Goal: Information Seeking & Learning: Find specific fact

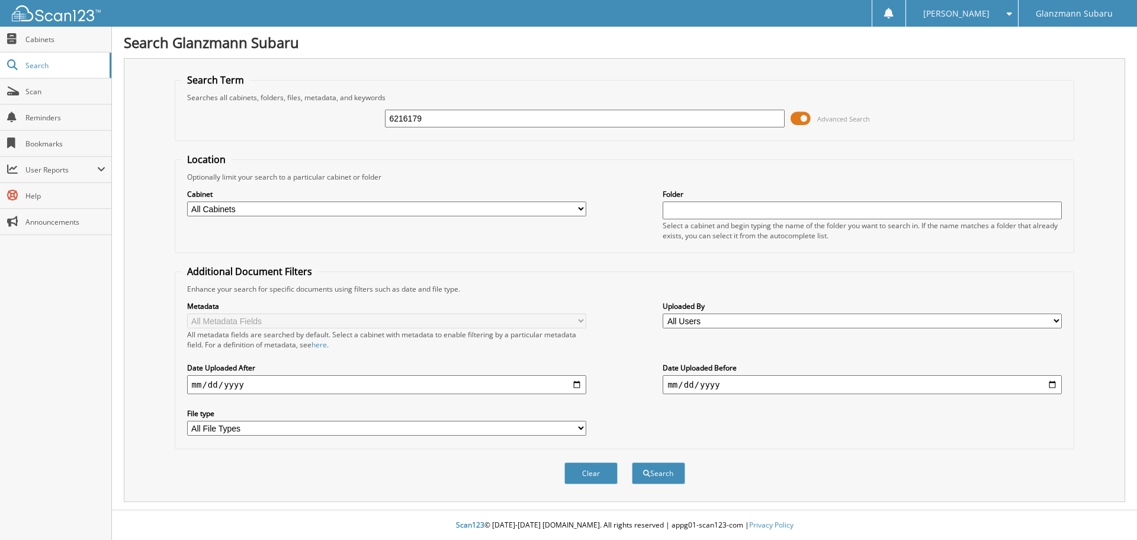
type input "6216179"
click at [632, 462] on button "Search" at bounding box center [658, 473] width 53 height 22
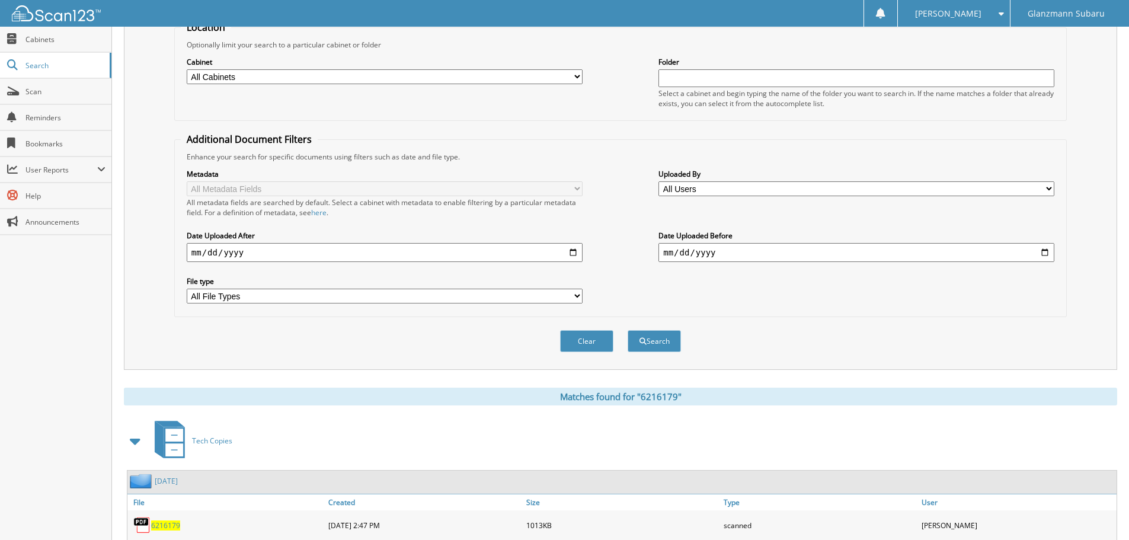
scroll to position [188, 0]
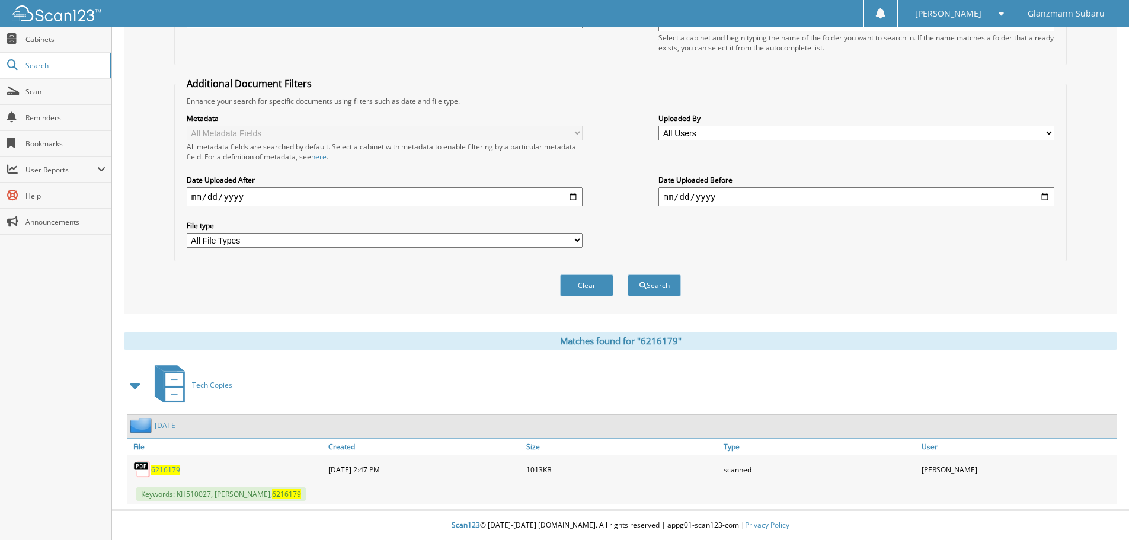
click at [165, 469] on span "6216179" at bounding box center [165, 469] width 29 height 10
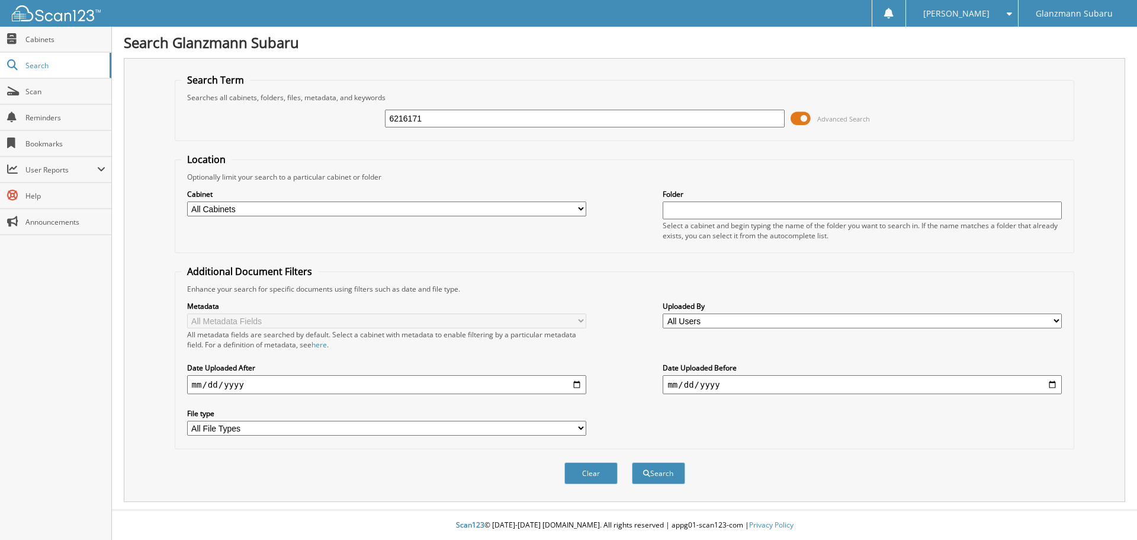
type input "6216171"
click at [632, 462] on button "Search" at bounding box center [658, 473] width 53 height 22
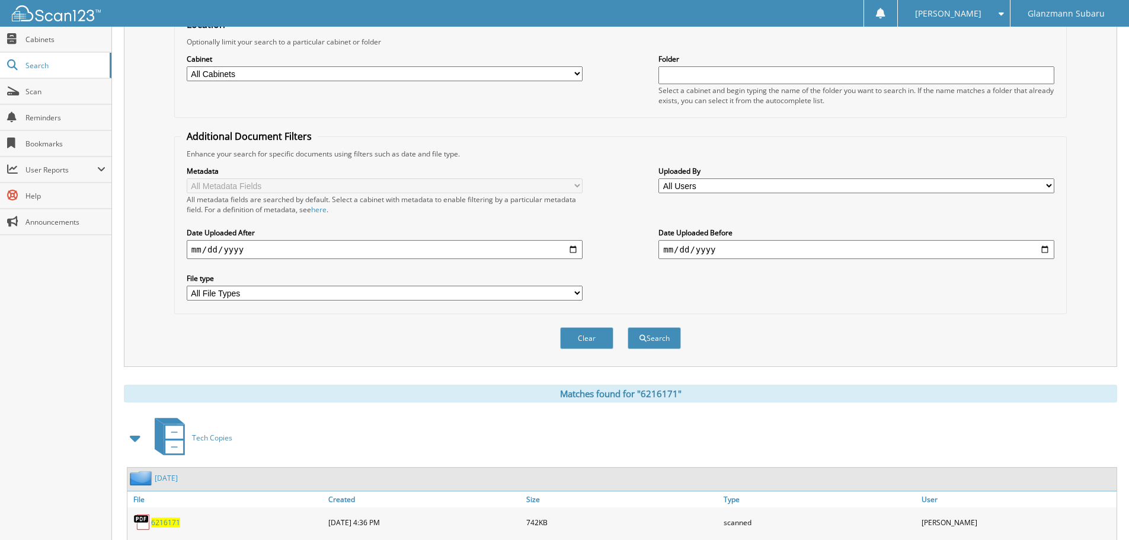
scroll to position [188, 0]
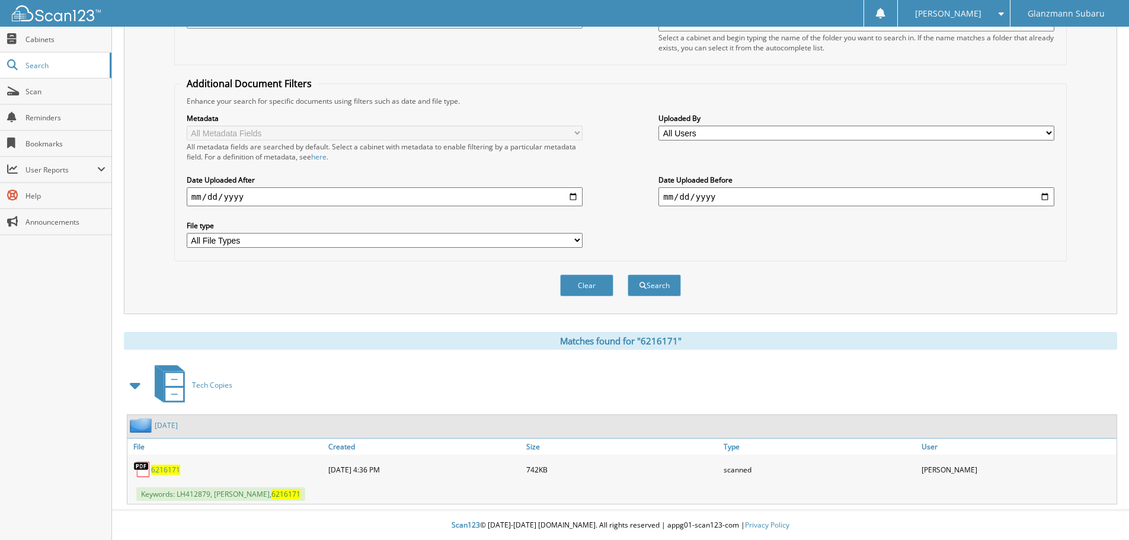
click at [160, 466] on span "6216171" at bounding box center [165, 469] width 29 height 10
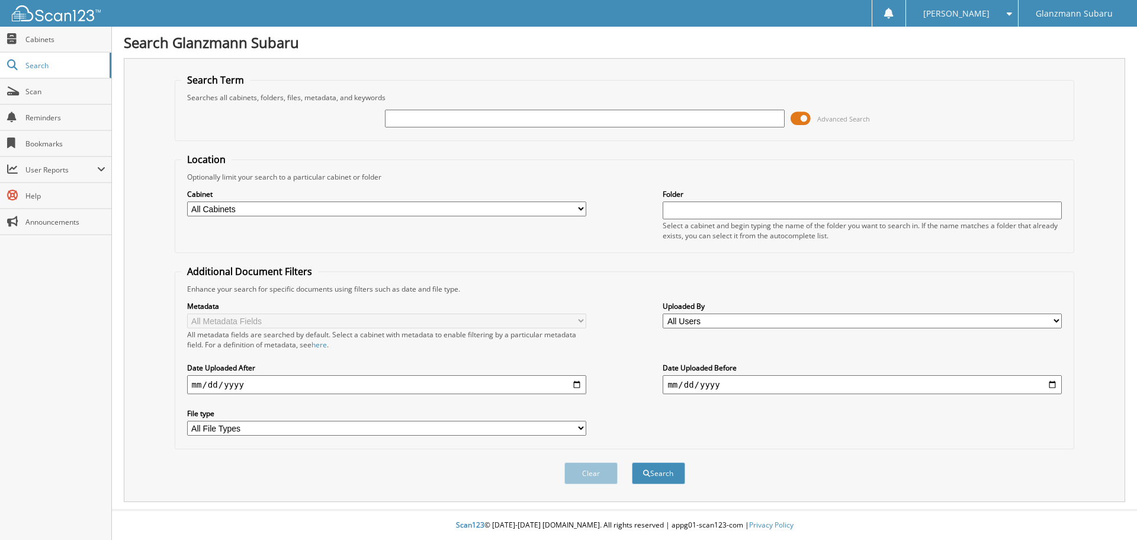
click at [486, 112] on input "text" at bounding box center [584, 119] width 399 height 18
type input "6215655"
click at [632, 462] on button "Search" at bounding box center [658, 473] width 53 height 22
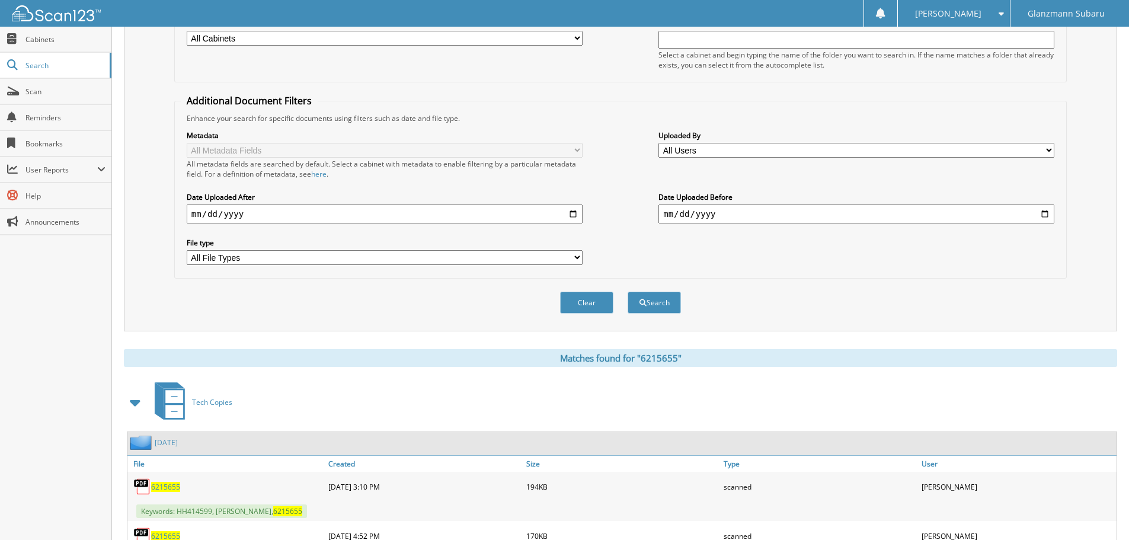
scroll to position [238, 0]
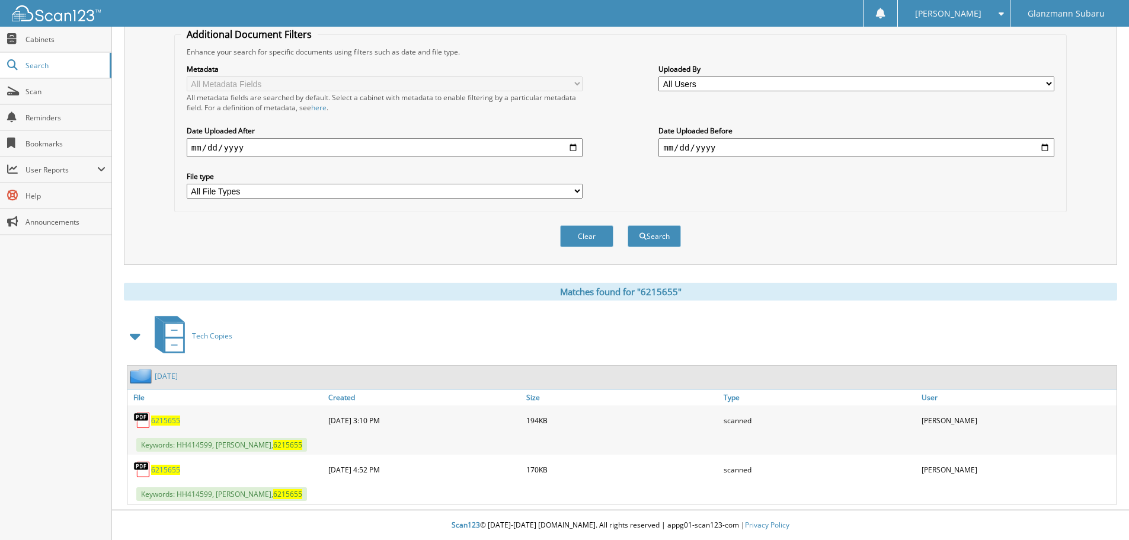
click at [170, 425] on div "6215655" at bounding box center [226, 420] width 198 height 24
click at [175, 470] on span "6215655" at bounding box center [165, 469] width 29 height 10
click at [170, 468] on span "6215655" at bounding box center [165, 469] width 29 height 10
click at [164, 418] on span "6215655" at bounding box center [165, 420] width 29 height 10
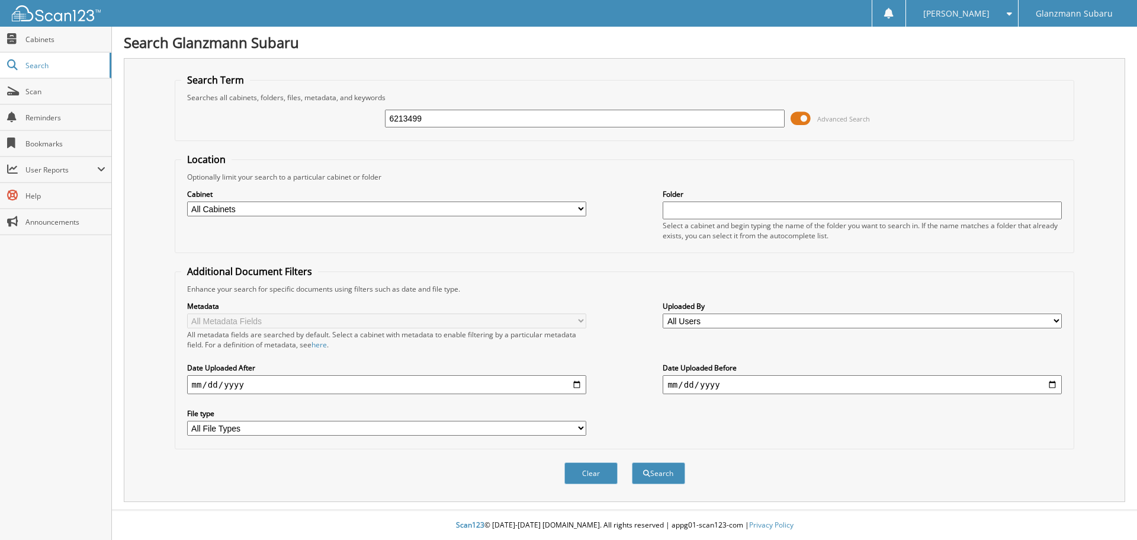
type input "6213499"
click at [632, 462] on button "Search" at bounding box center [658, 473] width 53 height 22
click at [488, 116] on input "6213499" at bounding box center [584, 119] width 399 height 18
click at [648, 476] on span "submit" at bounding box center [646, 473] width 7 height 7
click at [473, 116] on input "text" at bounding box center [584, 119] width 399 height 18
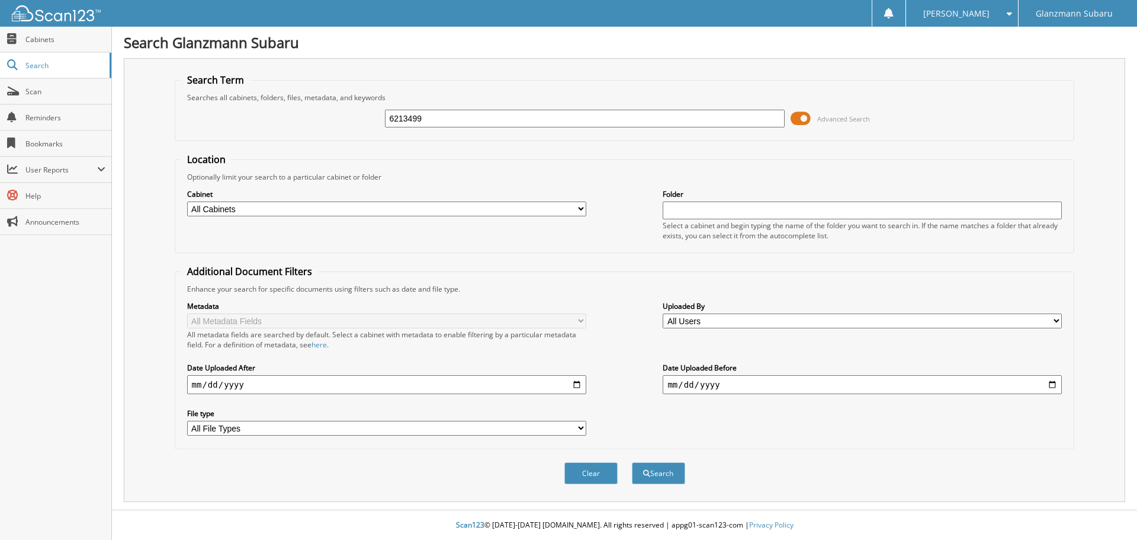
type input "6213499"
click at [632, 462] on button "Search" at bounding box center [658, 473] width 53 height 22
